Goal: Obtain resource: Obtain resource

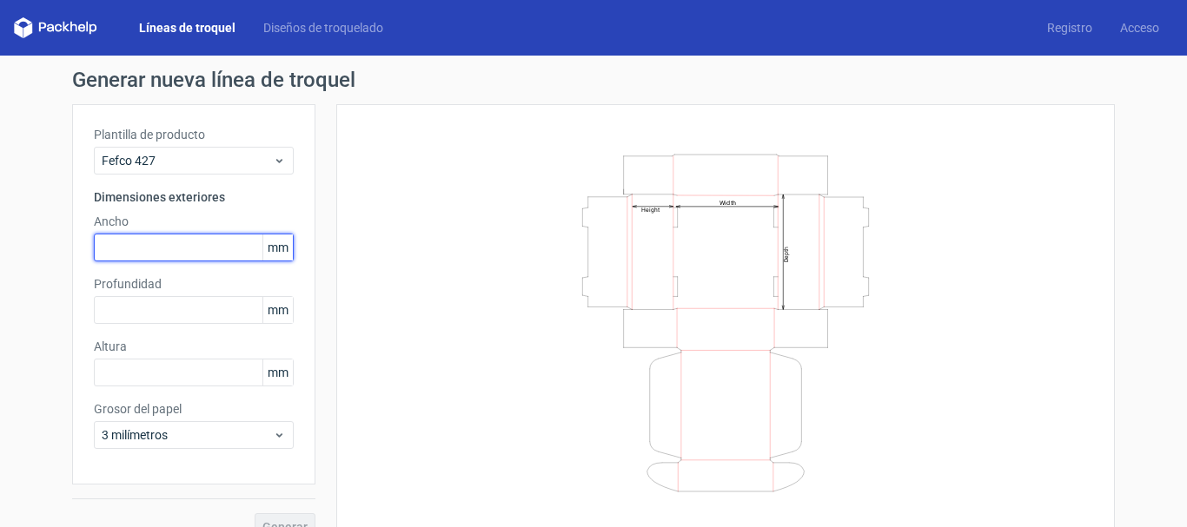
click at [102, 249] on input "text" at bounding box center [194, 248] width 200 height 28
type input "400"
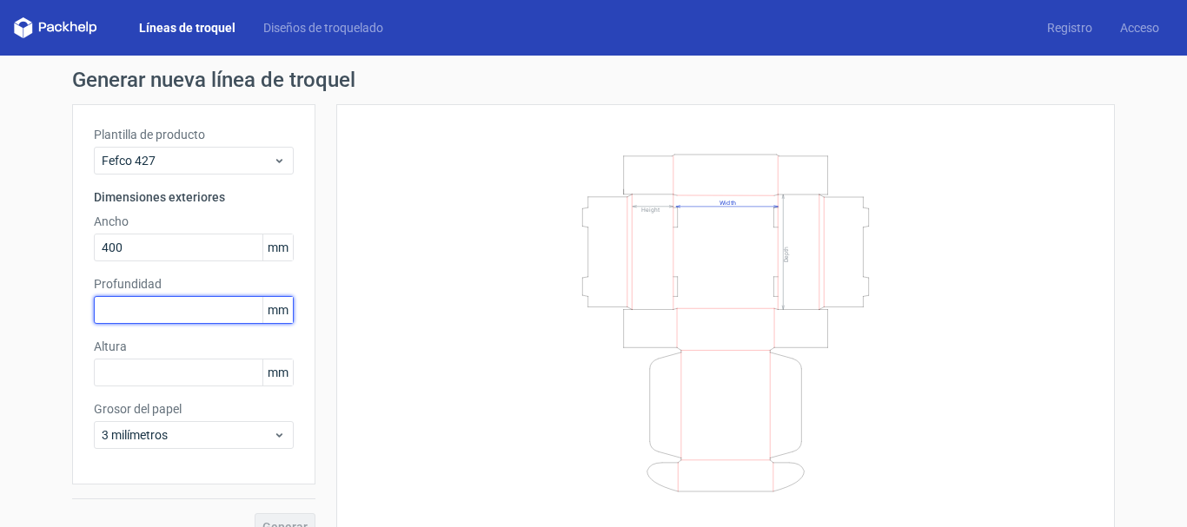
click at [117, 308] on input "text" at bounding box center [194, 310] width 200 height 28
type input "200"
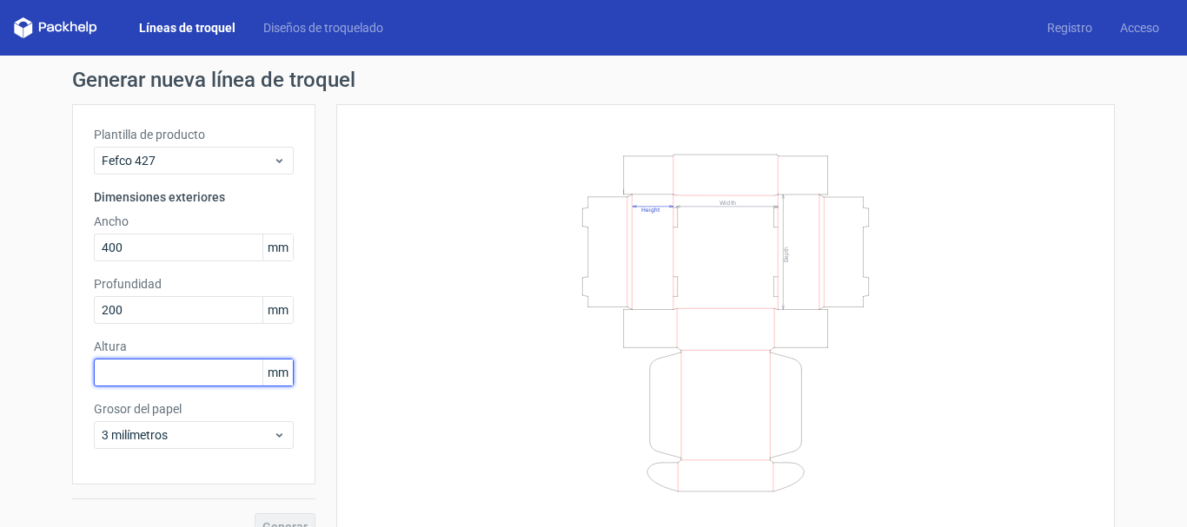
click at [100, 373] on input "text" at bounding box center [194, 373] width 200 height 28
type input "100"
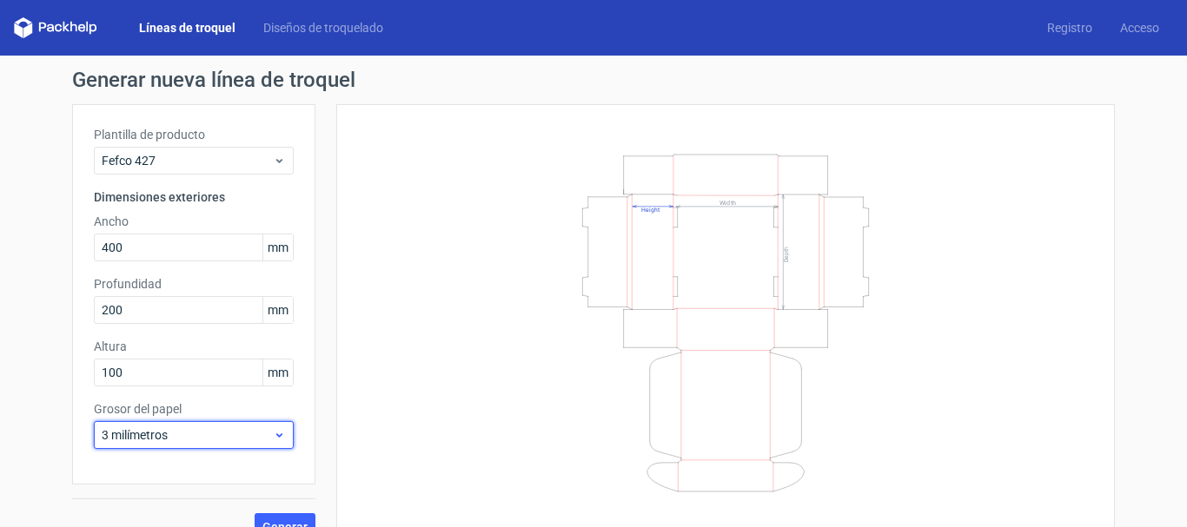
click at [273, 440] on icon at bounding box center [279, 435] width 13 height 14
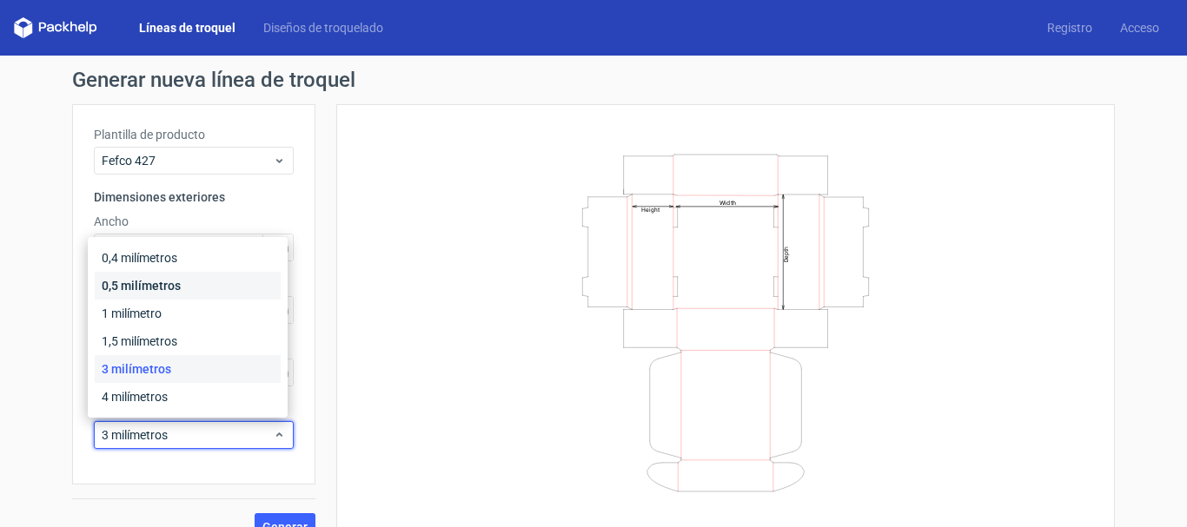
click at [202, 282] on div "0,5 milímetros" at bounding box center [188, 286] width 186 height 28
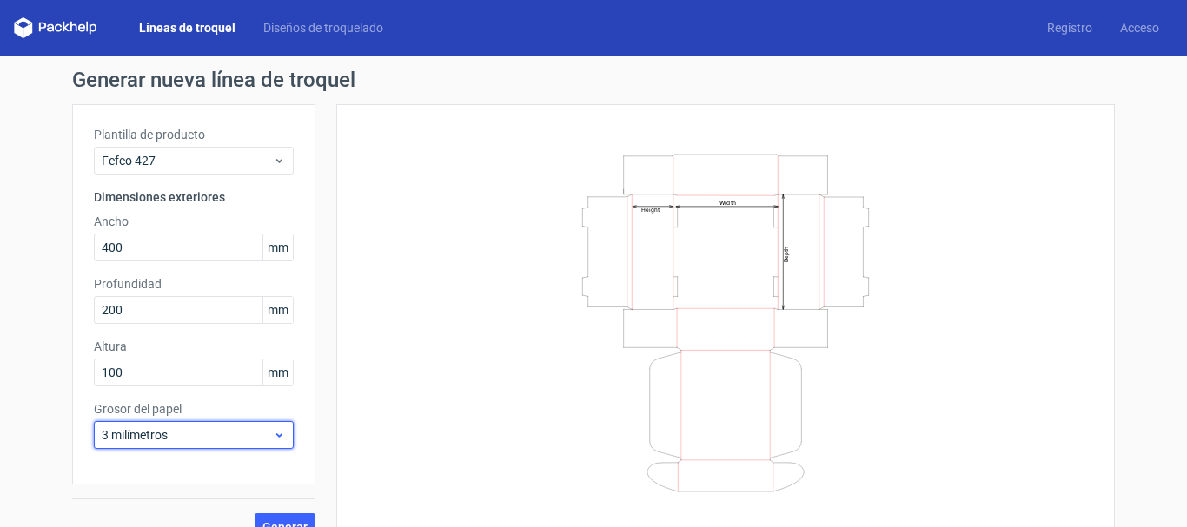
click at [273, 439] on icon at bounding box center [279, 435] width 13 height 14
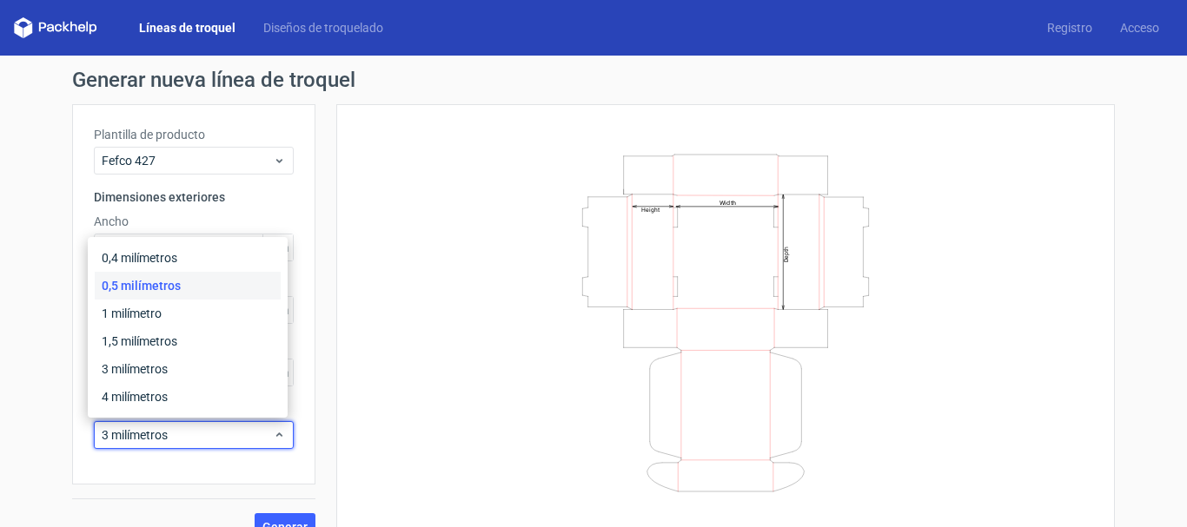
click at [149, 281] on font "0,5 milímetros" at bounding box center [141, 286] width 79 height 14
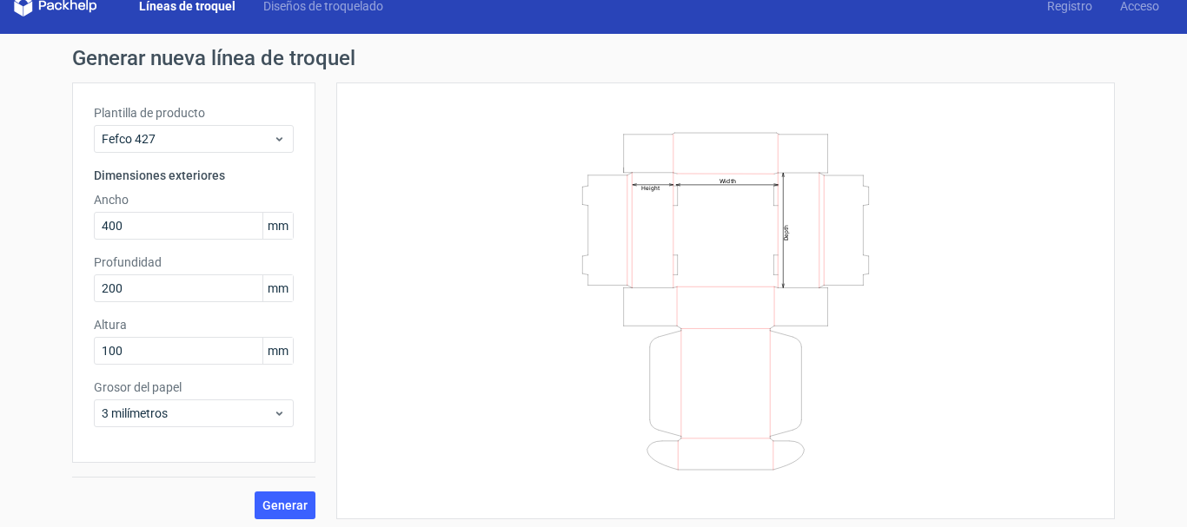
scroll to position [28, 0]
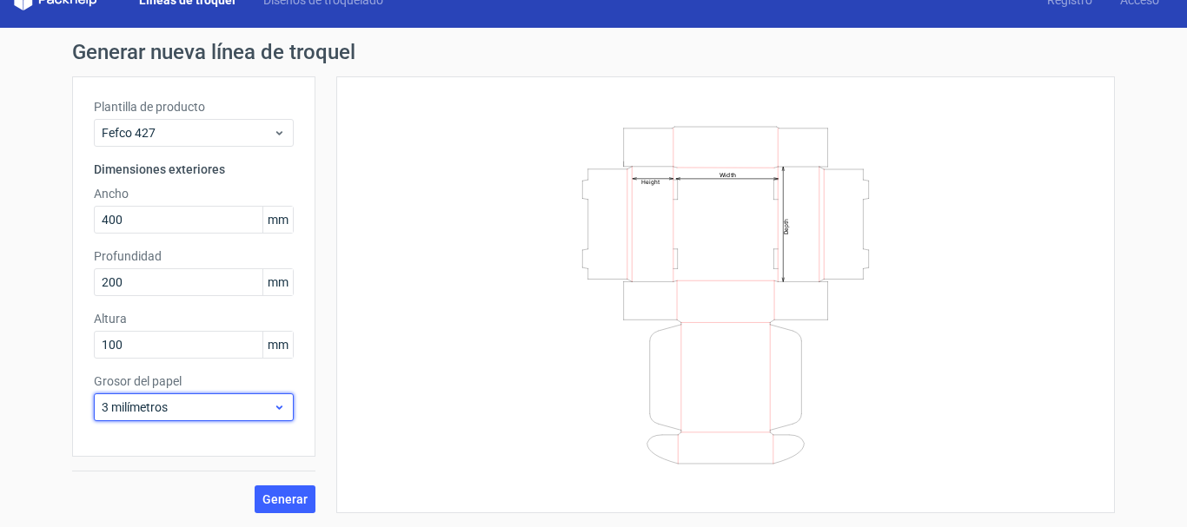
click at [206, 409] on span "3 milímetros" at bounding box center [187, 407] width 171 height 17
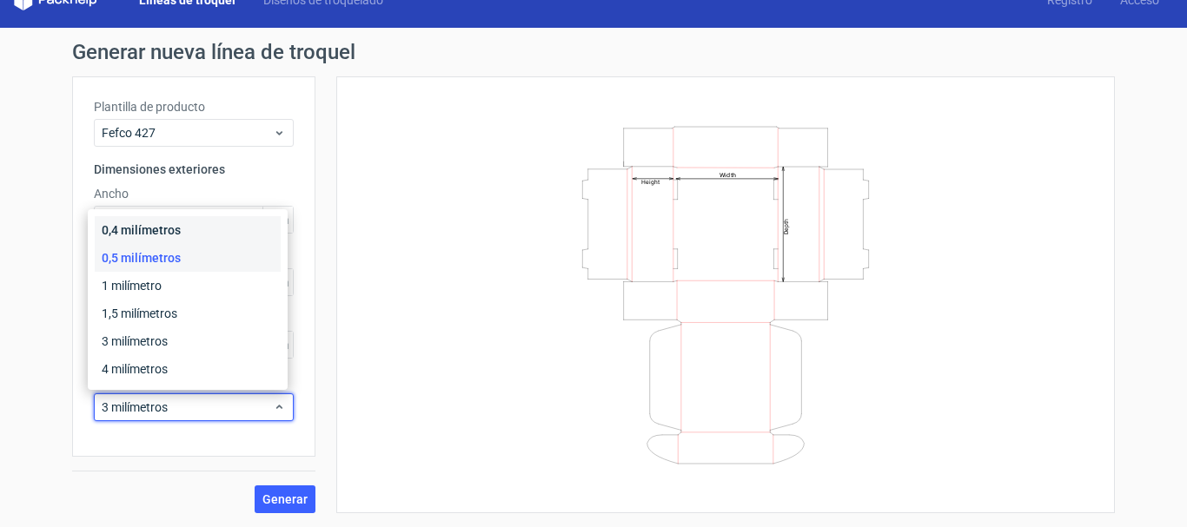
click at [177, 227] on font "0,4 milímetros" at bounding box center [141, 230] width 79 height 14
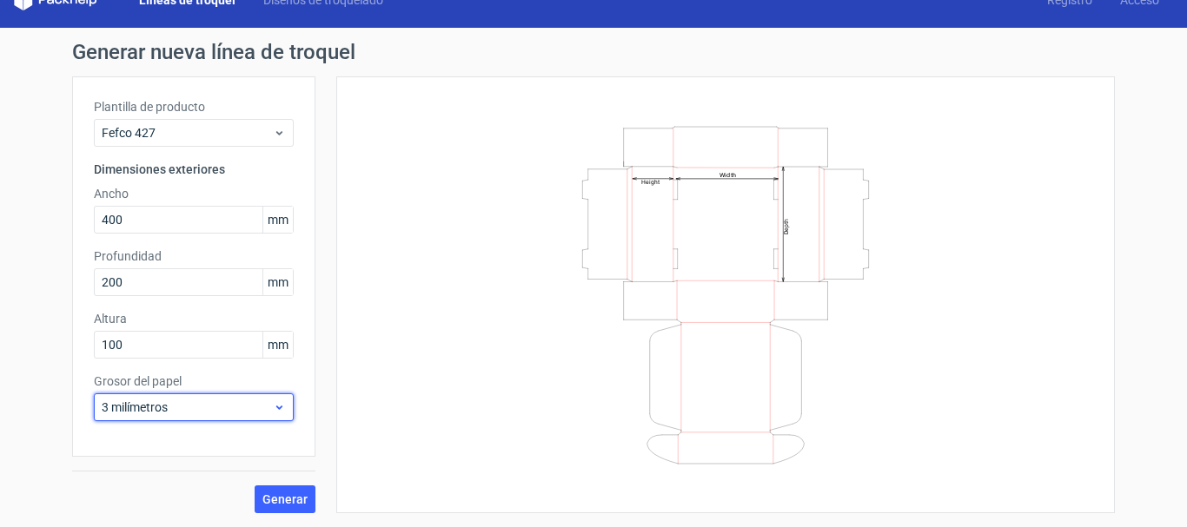
click at [165, 407] on span "3 milímetros" at bounding box center [187, 407] width 171 height 17
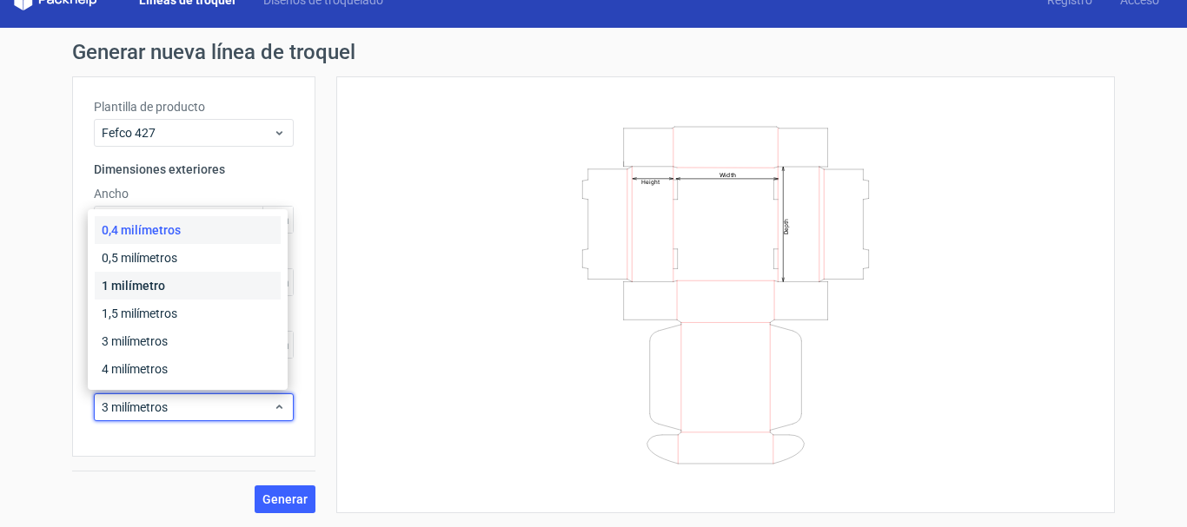
click at [165, 285] on div "1 milímetro" at bounding box center [188, 286] width 186 height 28
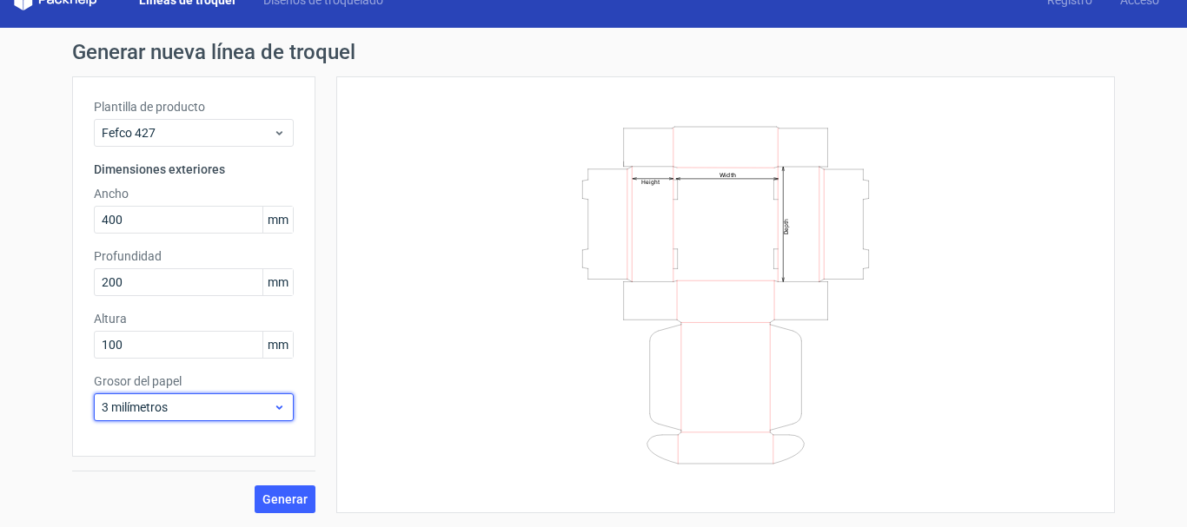
click at [186, 411] on span "3 milímetros" at bounding box center [187, 407] width 171 height 17
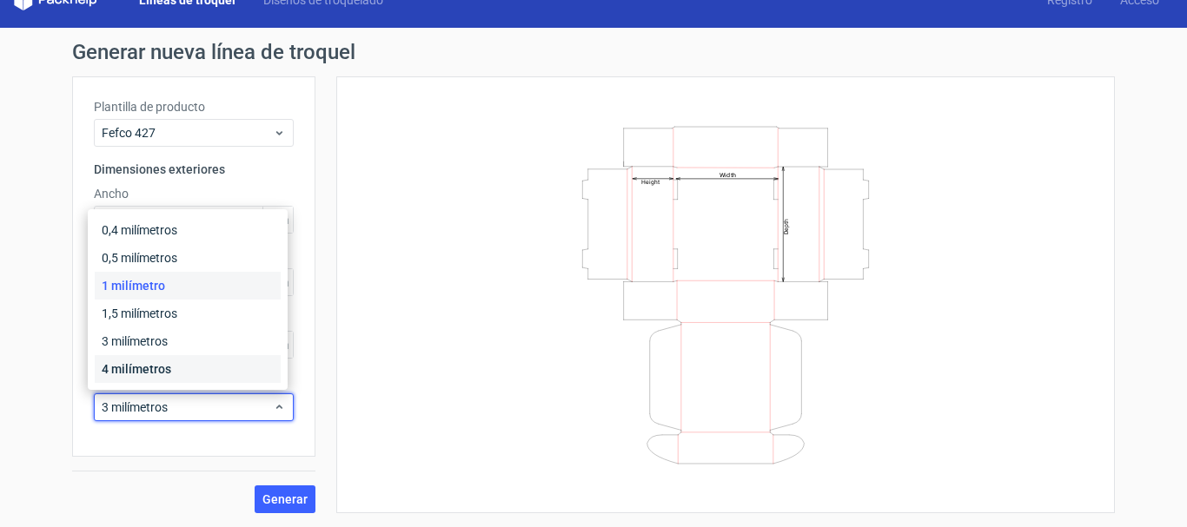
click at [132, 364] on font "4 milímetros" at bounding box center [136, 369] width 69 height 14
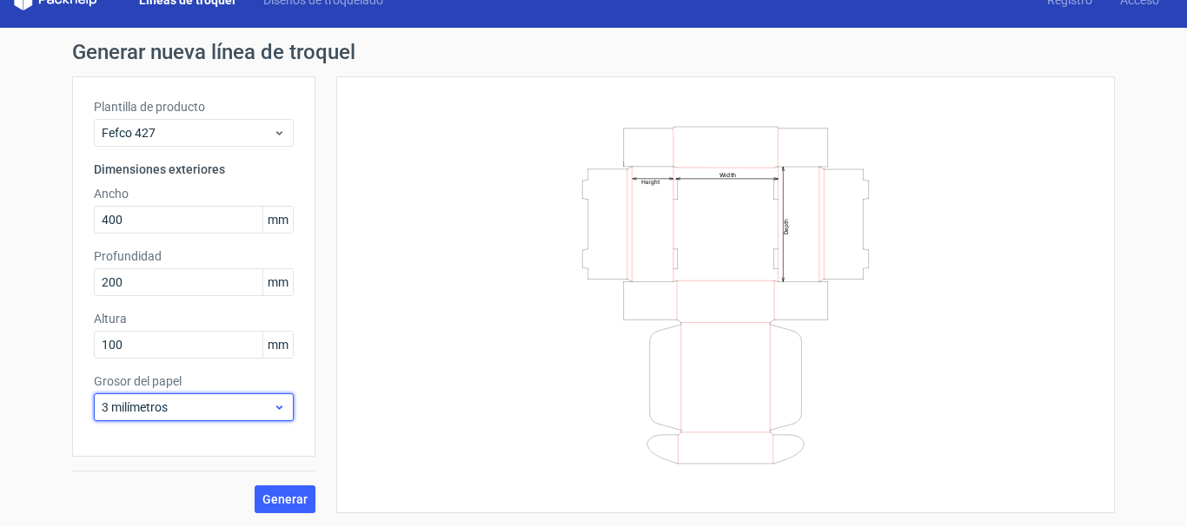
click at [151, 407] on font "3 milímetros" at bounding box center [135, 407] width 66 height 14
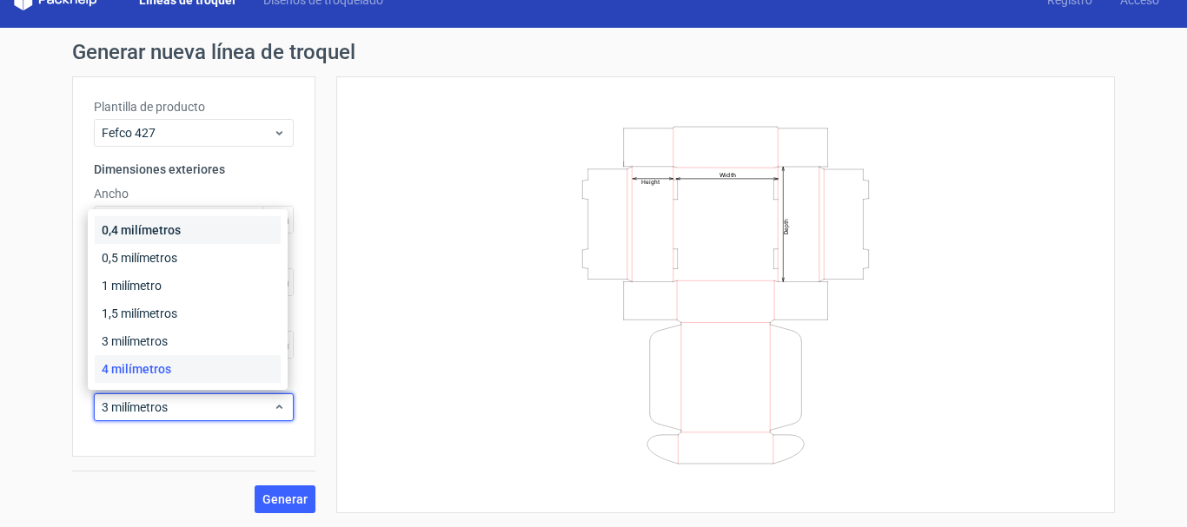
click at [172, 230] on font "0,4 milímetros" at bounding box center [141, 230] width 79 height 14
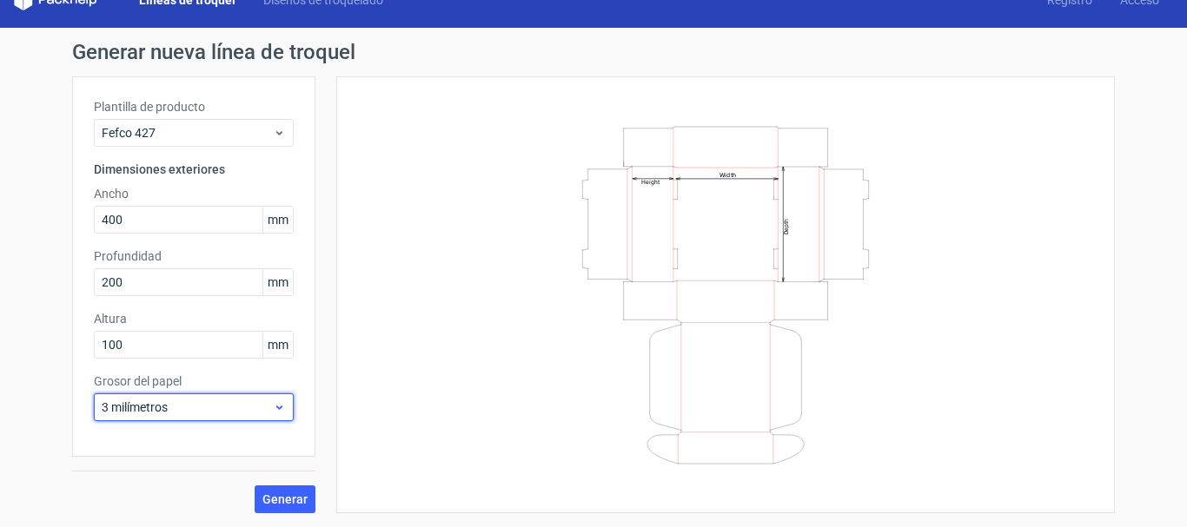
click at [169, 414] on span "3 milímetros" at bounding box center [187, 407] width 171 height 17
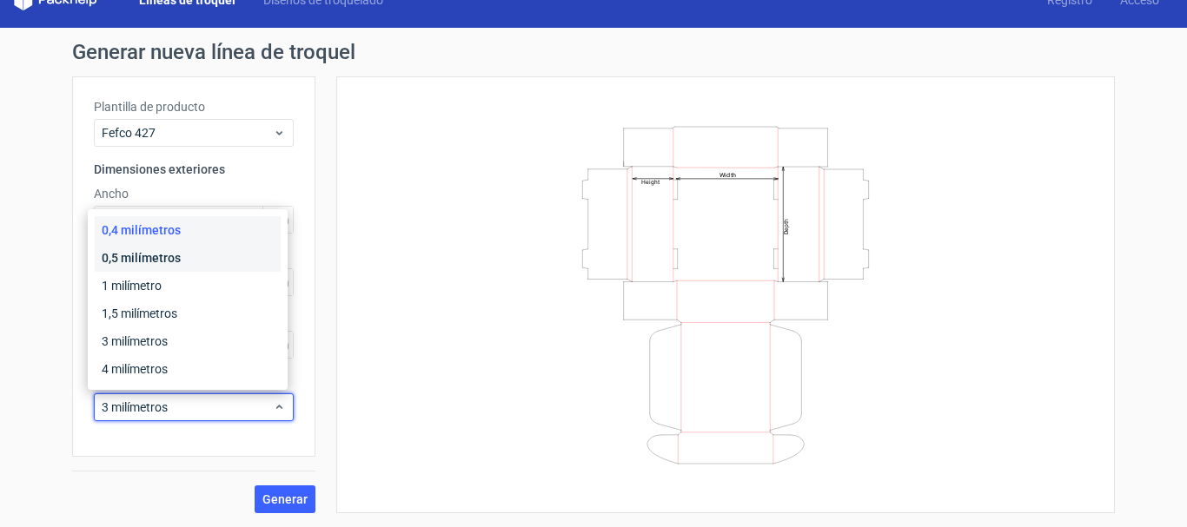
click at [151, 253] on font "0,5 milímetros" at bounding box center [141, 258] width 79 height 14
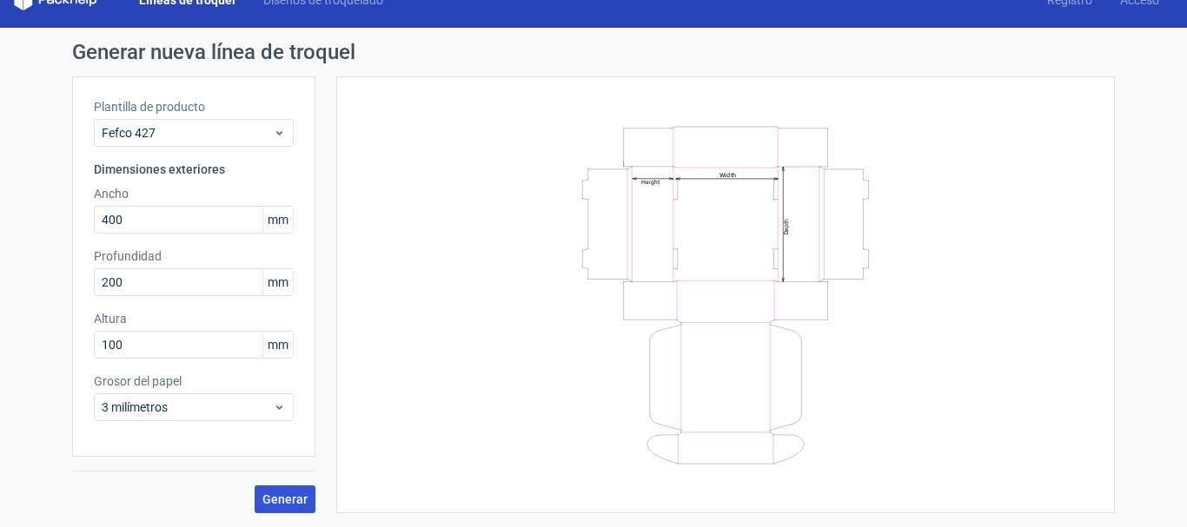
click at [281, 498] on font "Generar" at bounding box center [284, 500] width 45 height 14
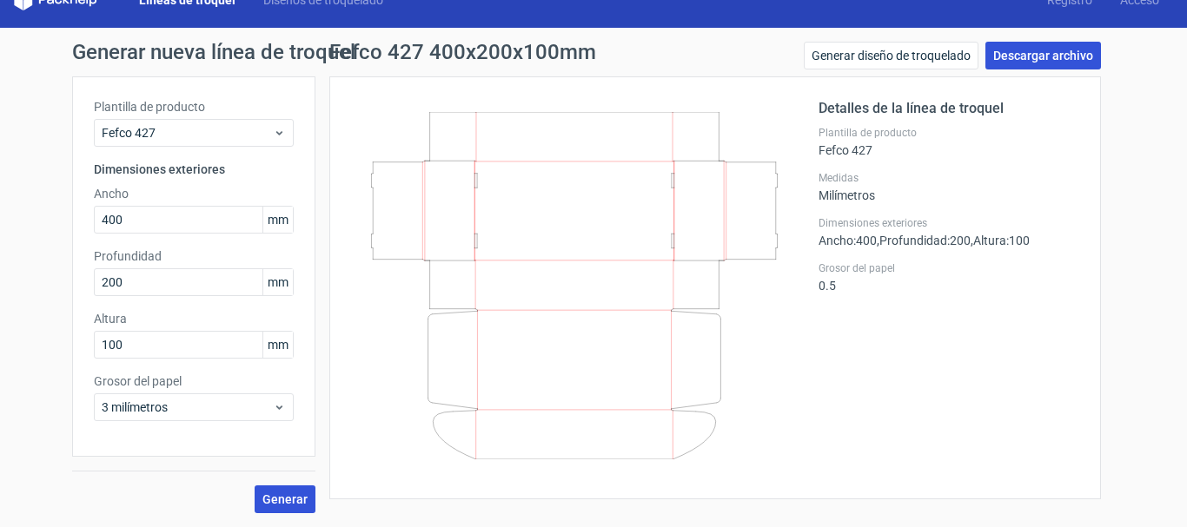
click at [1043, 60] on font "Descargar archivo" at bounding box center [1043, 56] width 100 height 14
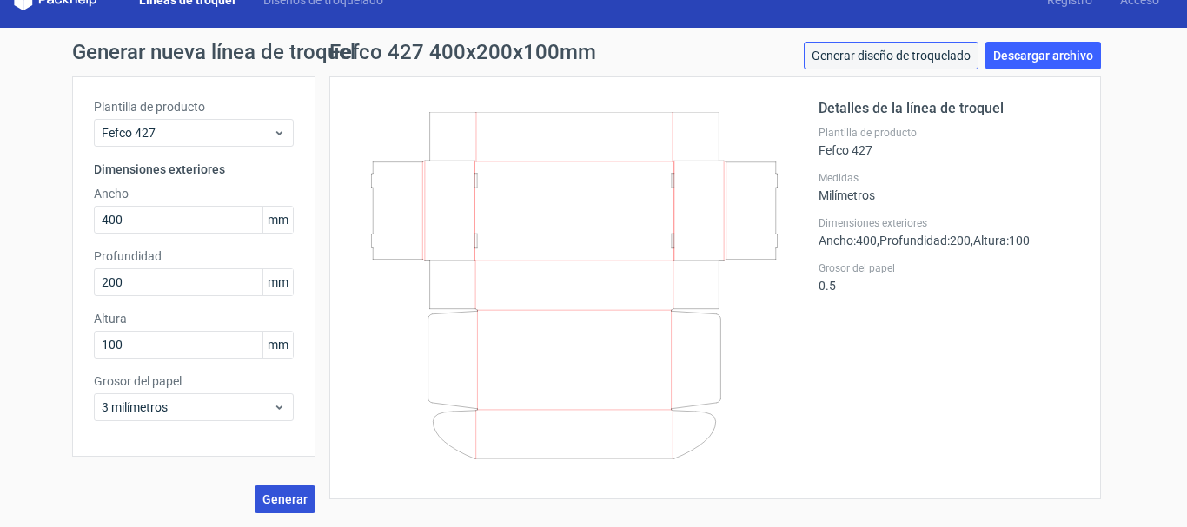
click at [932, 53] on font "Generar diseño de troquelado" at bounding box center [890, 56] width 159 height 14
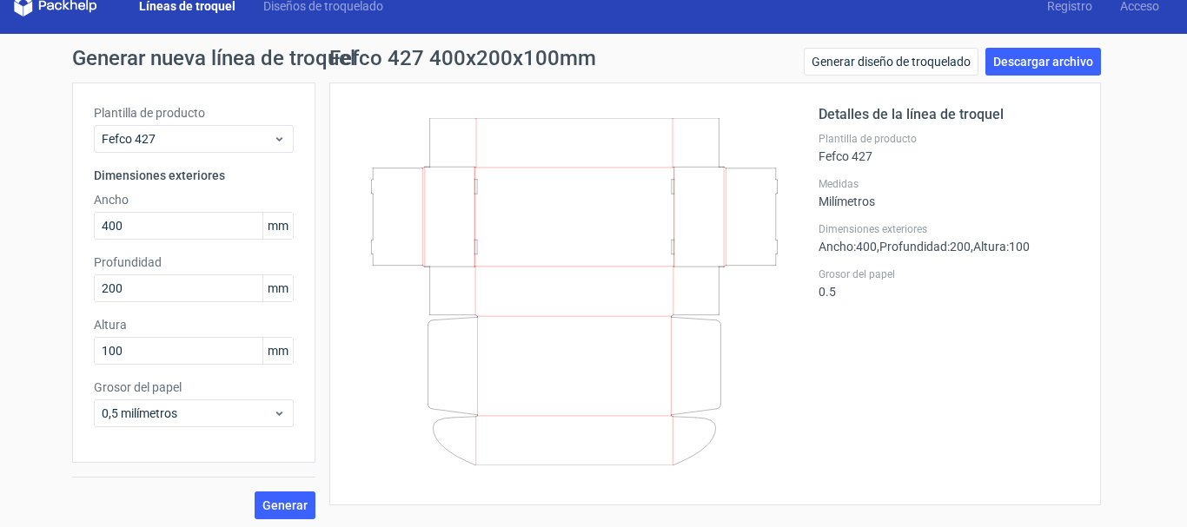
scroll to position [28, 0]
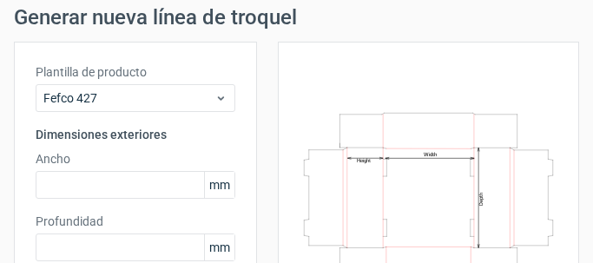
scroll to position [83, 0]
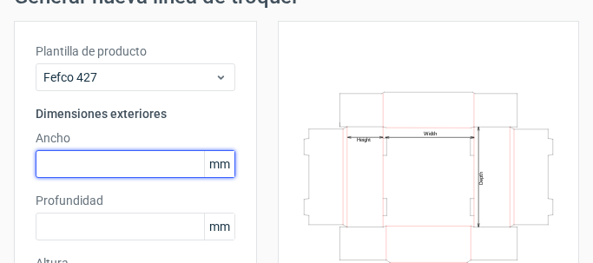
click at [115, 162] on input "text" at bounding box center [136, 164] width 200 height 28
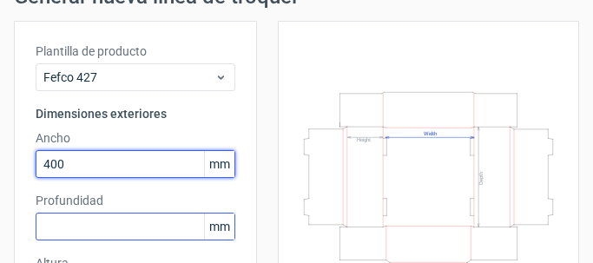
type input "400"
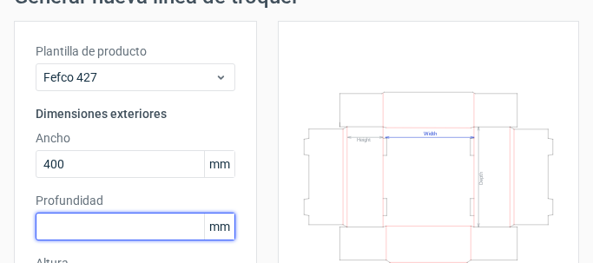
click at [110, 237] on input "text" at bounding box center [136, 227] width 200 height 28
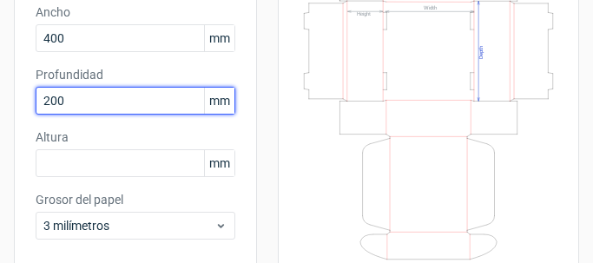
scroll to position [213, 0]
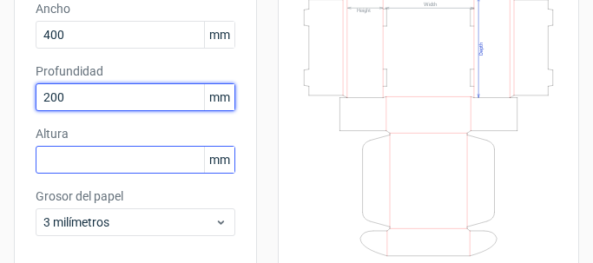
type input "200"
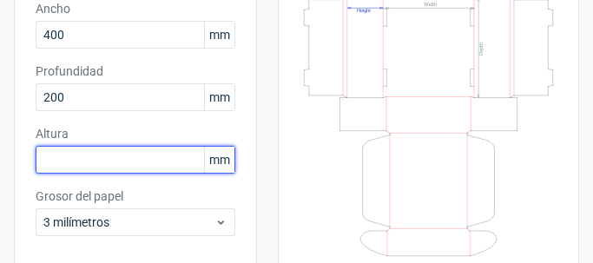
click at [128, 169] on input "text" at bounding box center [136, 160] width 200 height 28
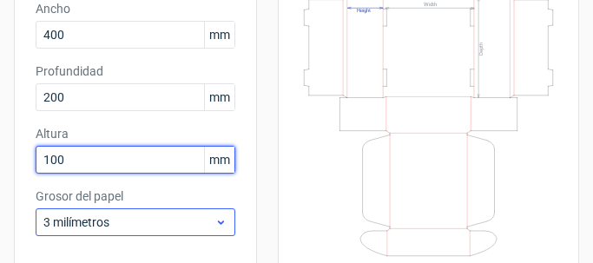
type input "100"
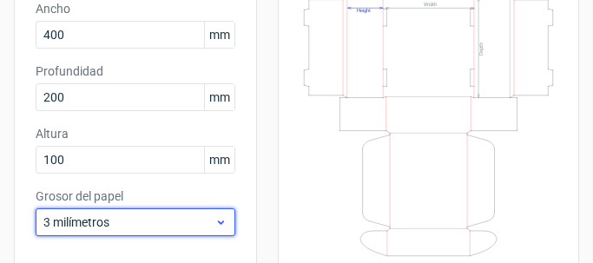
click at [215, 222] on icon at bounding box center [221, 222] width 13 height 14
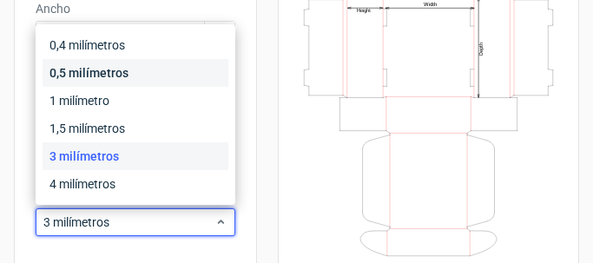
click at [113, 70] on font "0,5 milímetros" at bounding box center [89, 73] width 79 height 14
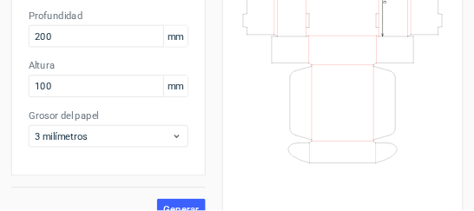
scroll to position [291, 0]
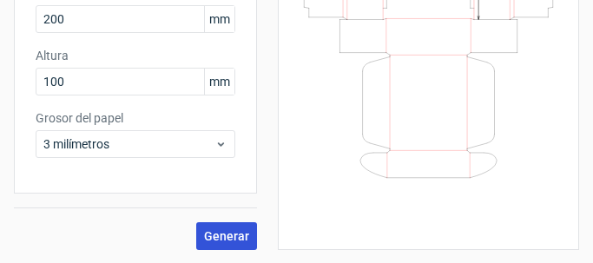
click at [233, 235] on font "Generar" at bounding box center [226, 236] width 45 height 14
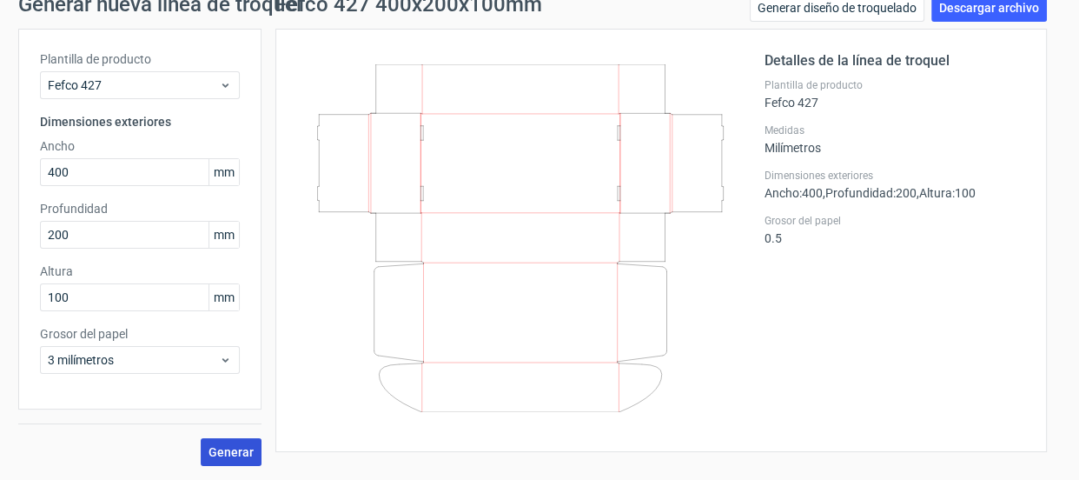
scroll to position [75, 0]
click at [1008, 10] on font "Descargar archivo" at bounding box center [989, 9] width 100 height 14
